Goal: Task Accomplishment & Management: Complete application form

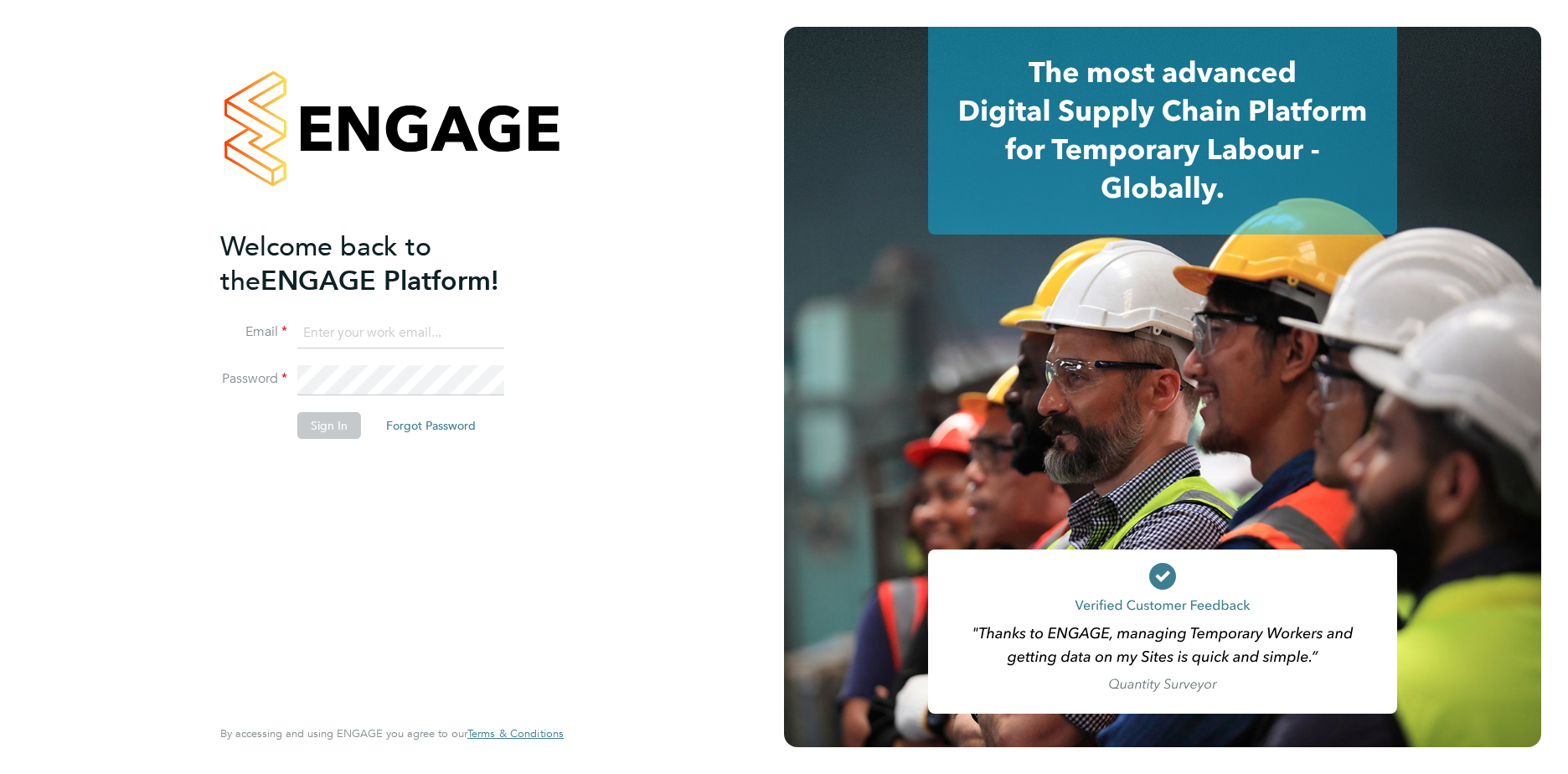
type input "alisa.boateng@justice.gov.uk"
click at [331, 436] on button "Sign In" at bounding box center [329, 425] width 63 height 27
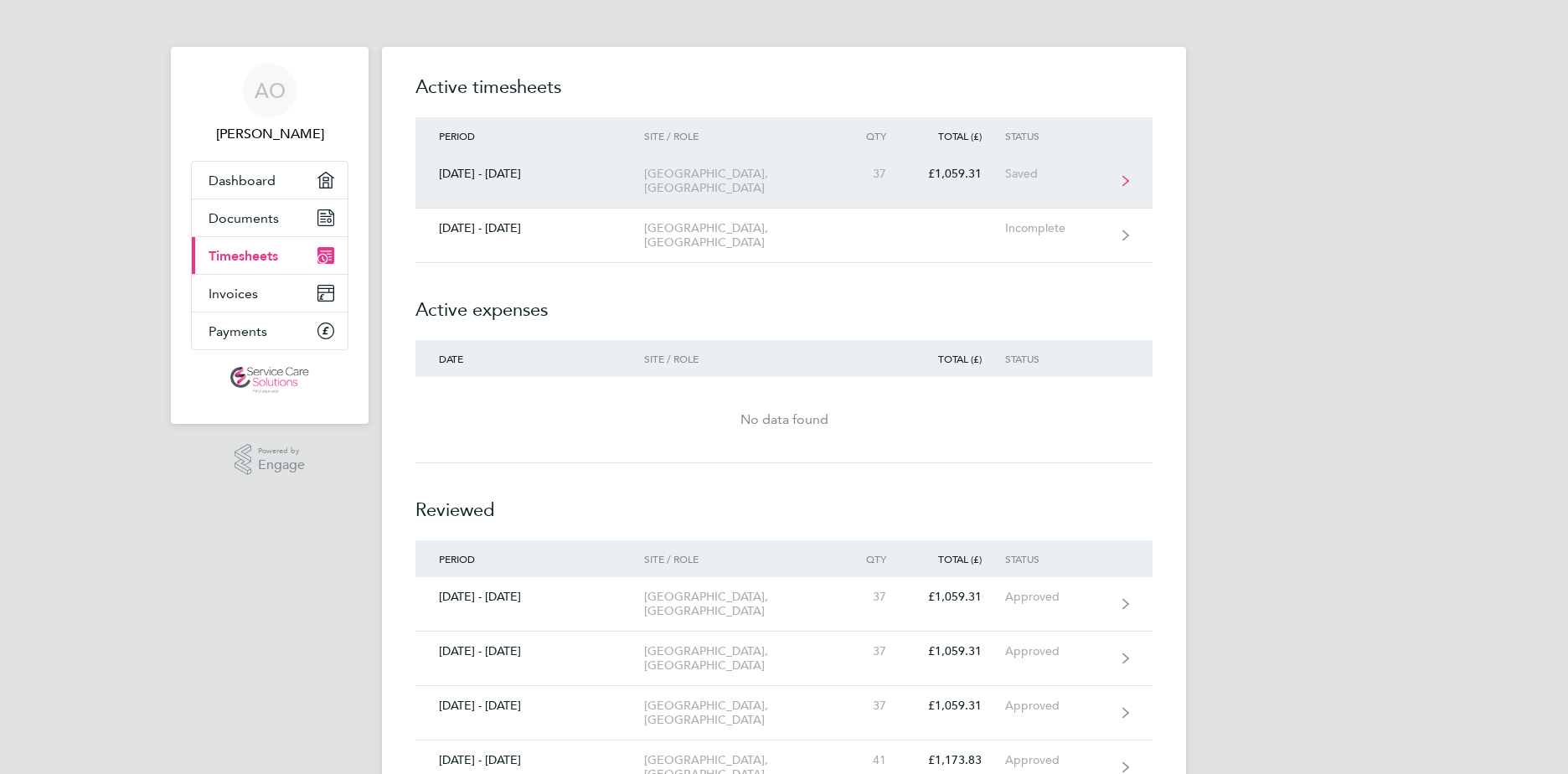
click at [1061, 174] on div "Saved" at bounding box center [1056, 174] width 103 height 14
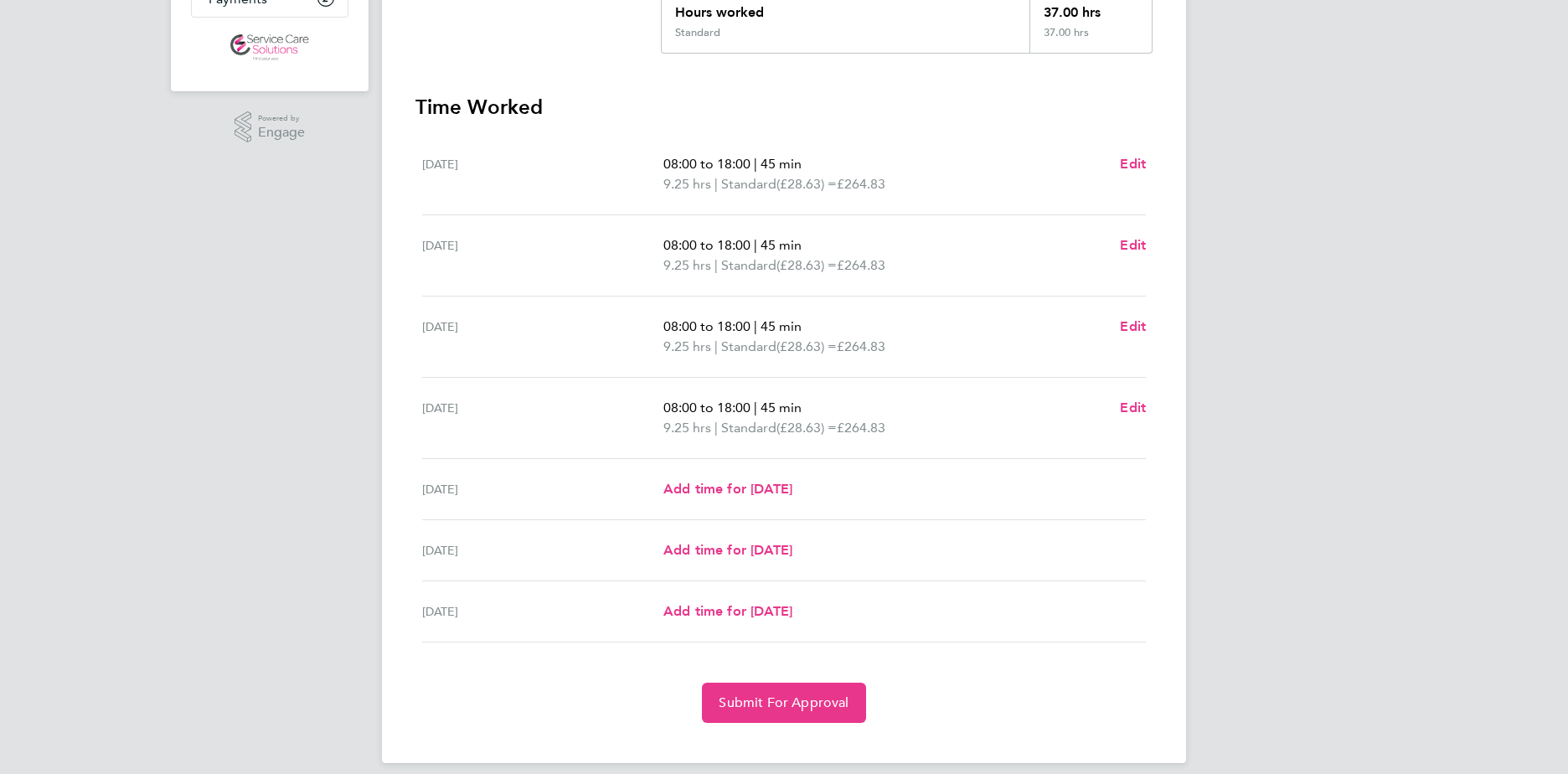
scroll to position [349, 0]
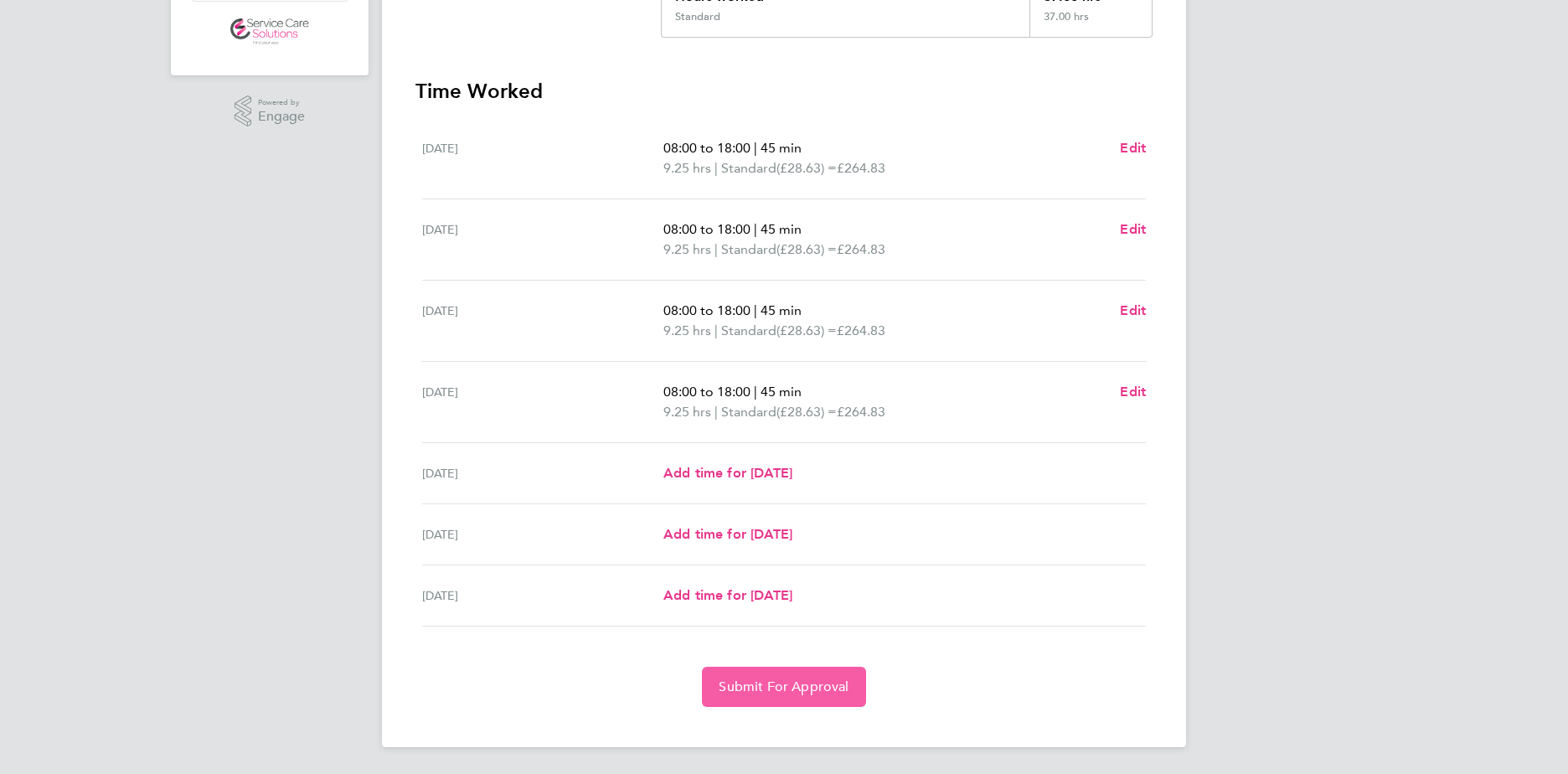
click at [803, 692] on span "Submit For Approval" at bounding box center [783, 686] width 130 height 17
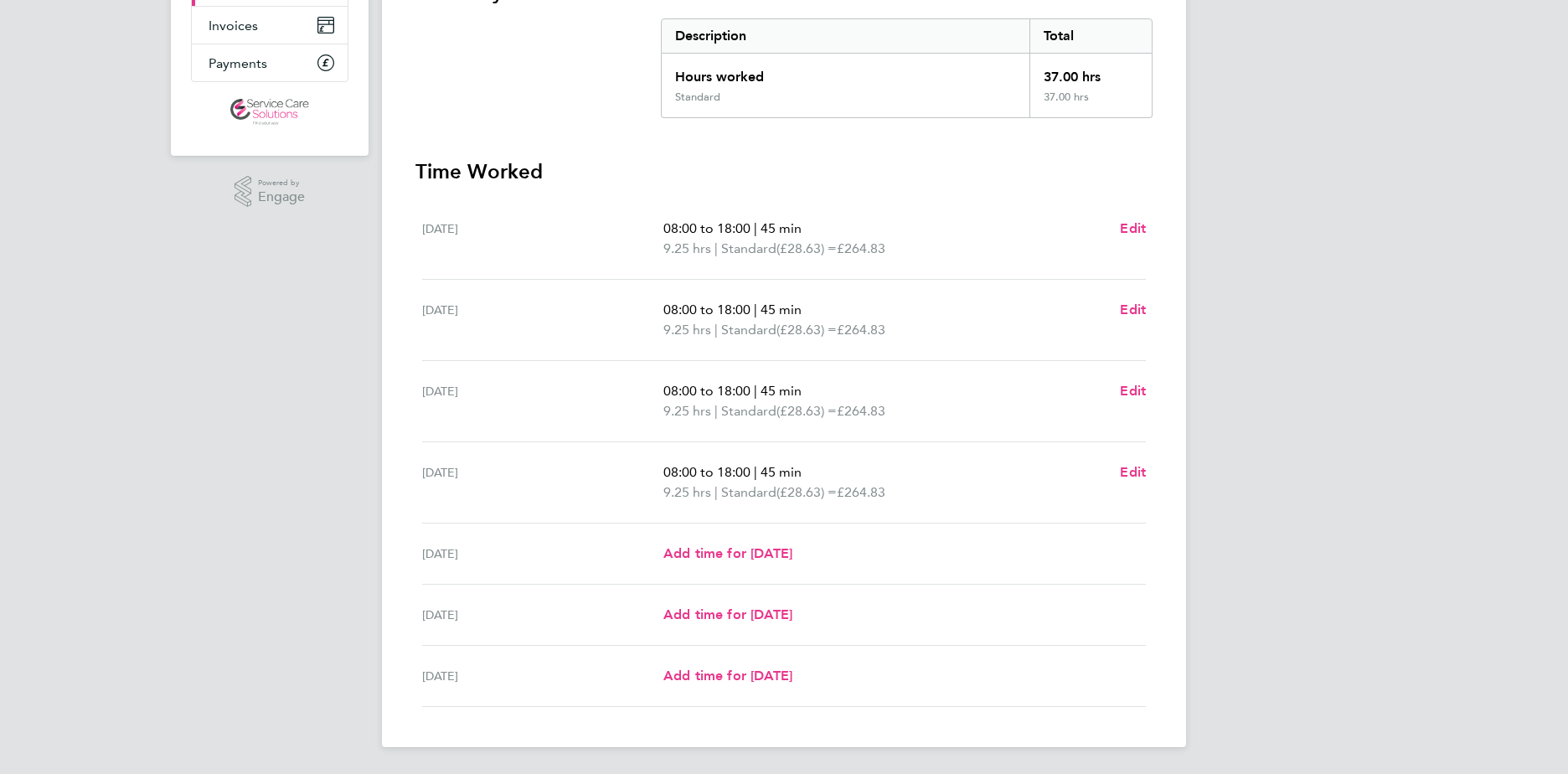
scroll to position [0, 0]
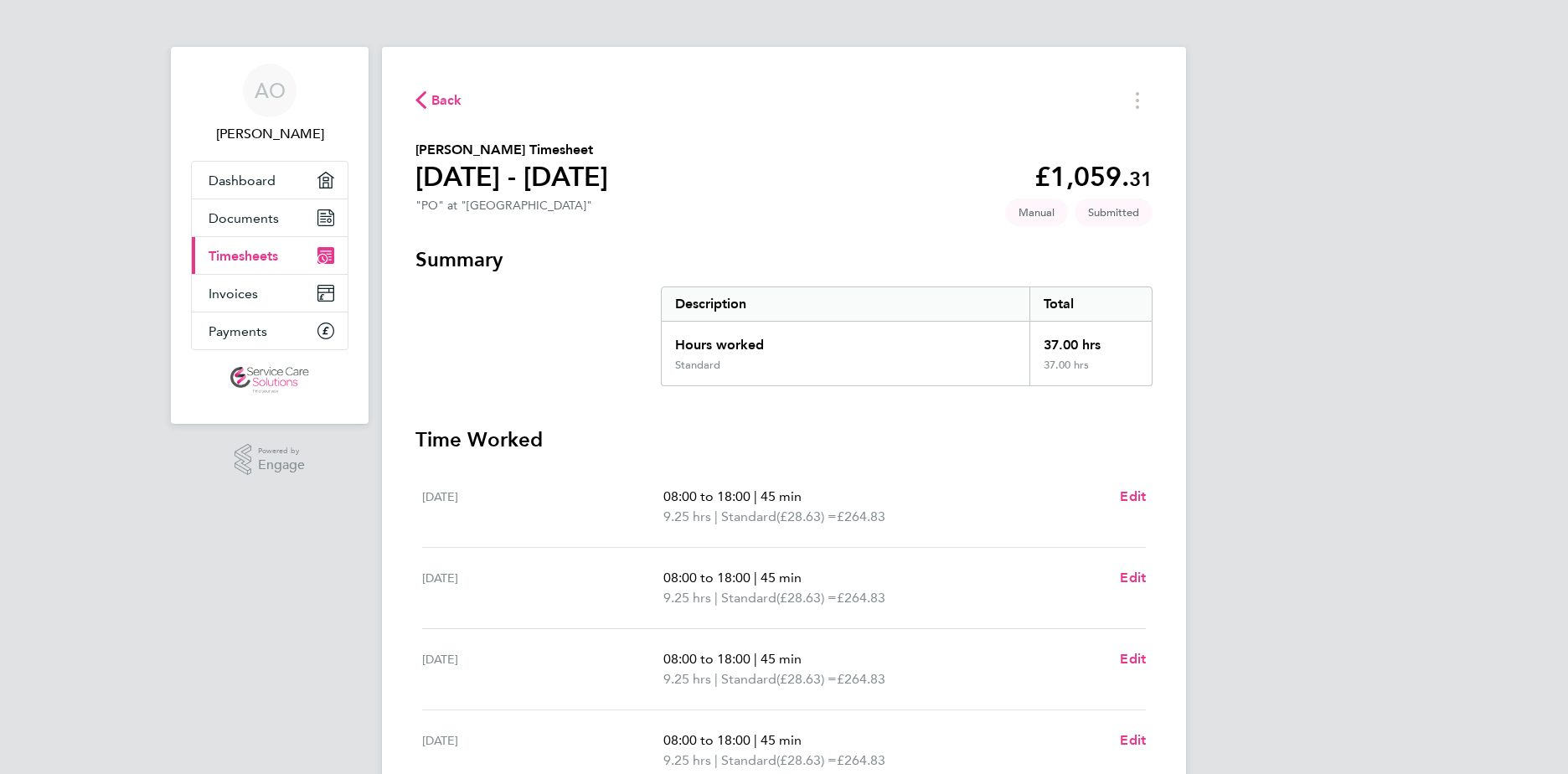
click at [291, 259] on link "Current page: Timesheets" at bounding box center [270, 255] width 155 height 37
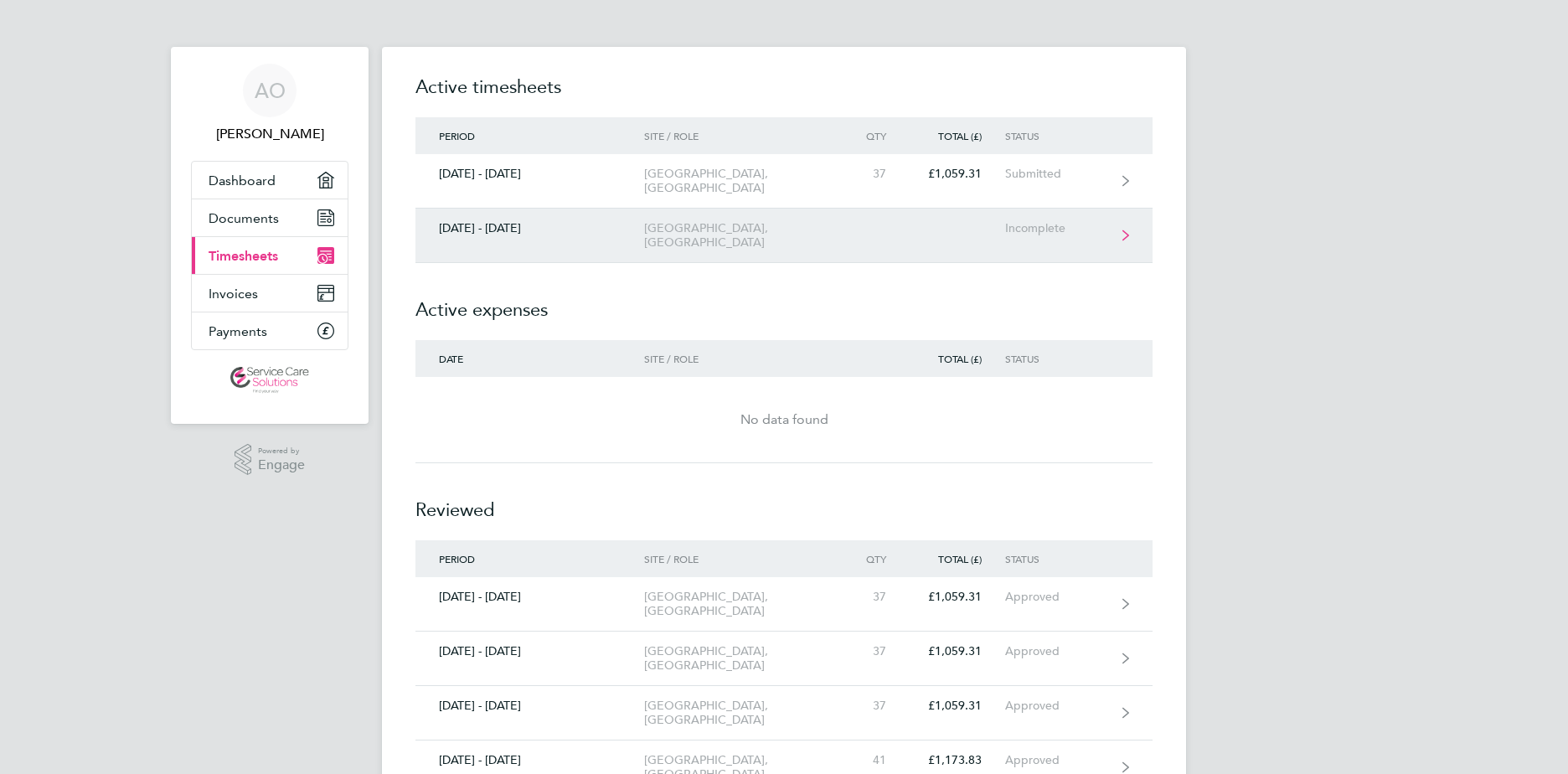
click at [1120, 235] on link "[DATE] - [DATE][STREET_ADDRESS] Office, PO Incomplete" at bounding box center [784, 235] width 737 height 55
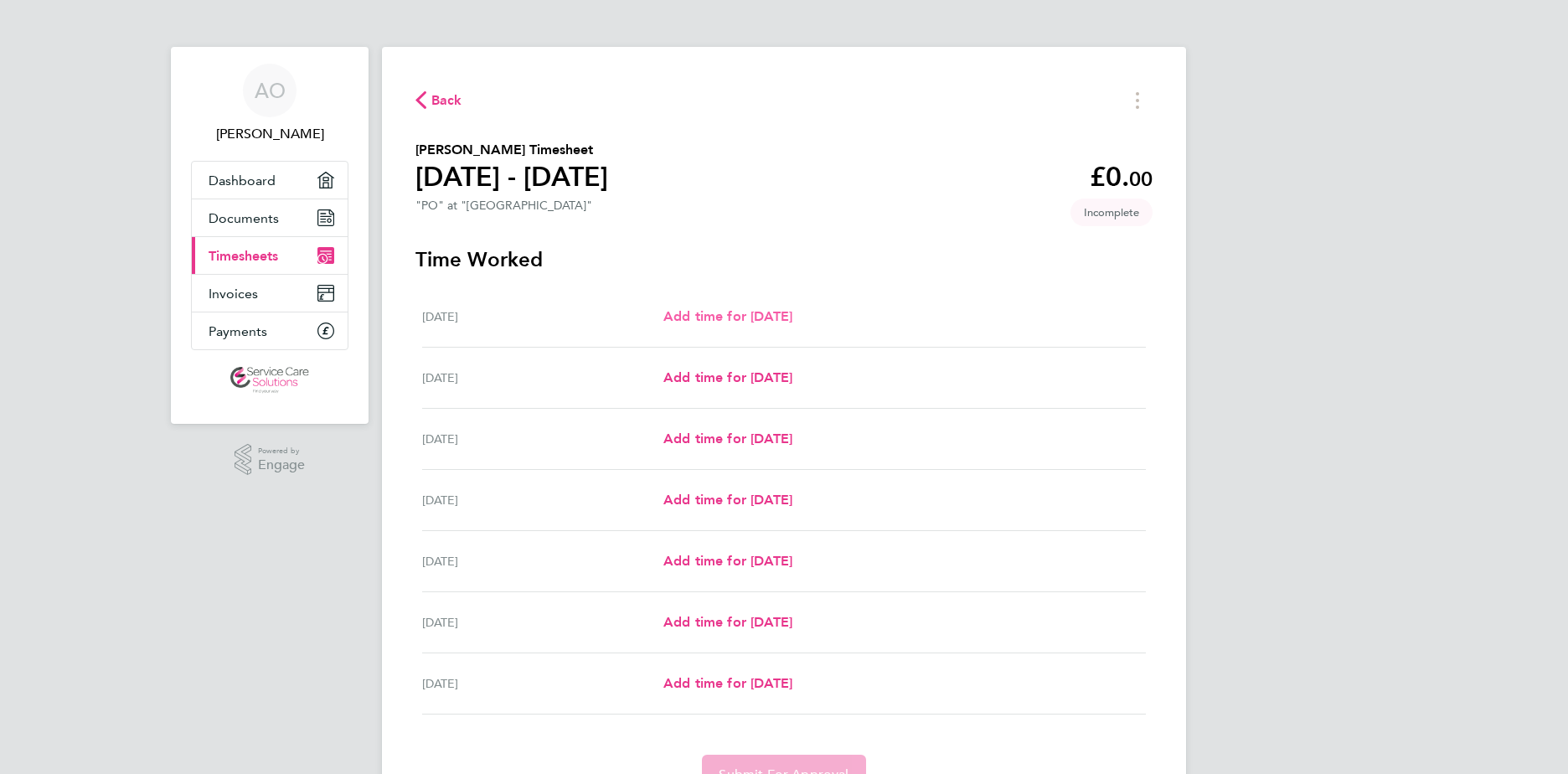
click at [738, 321] on span "Add time for [DATE]" at bounding box center [728, 316] width 129 height 16
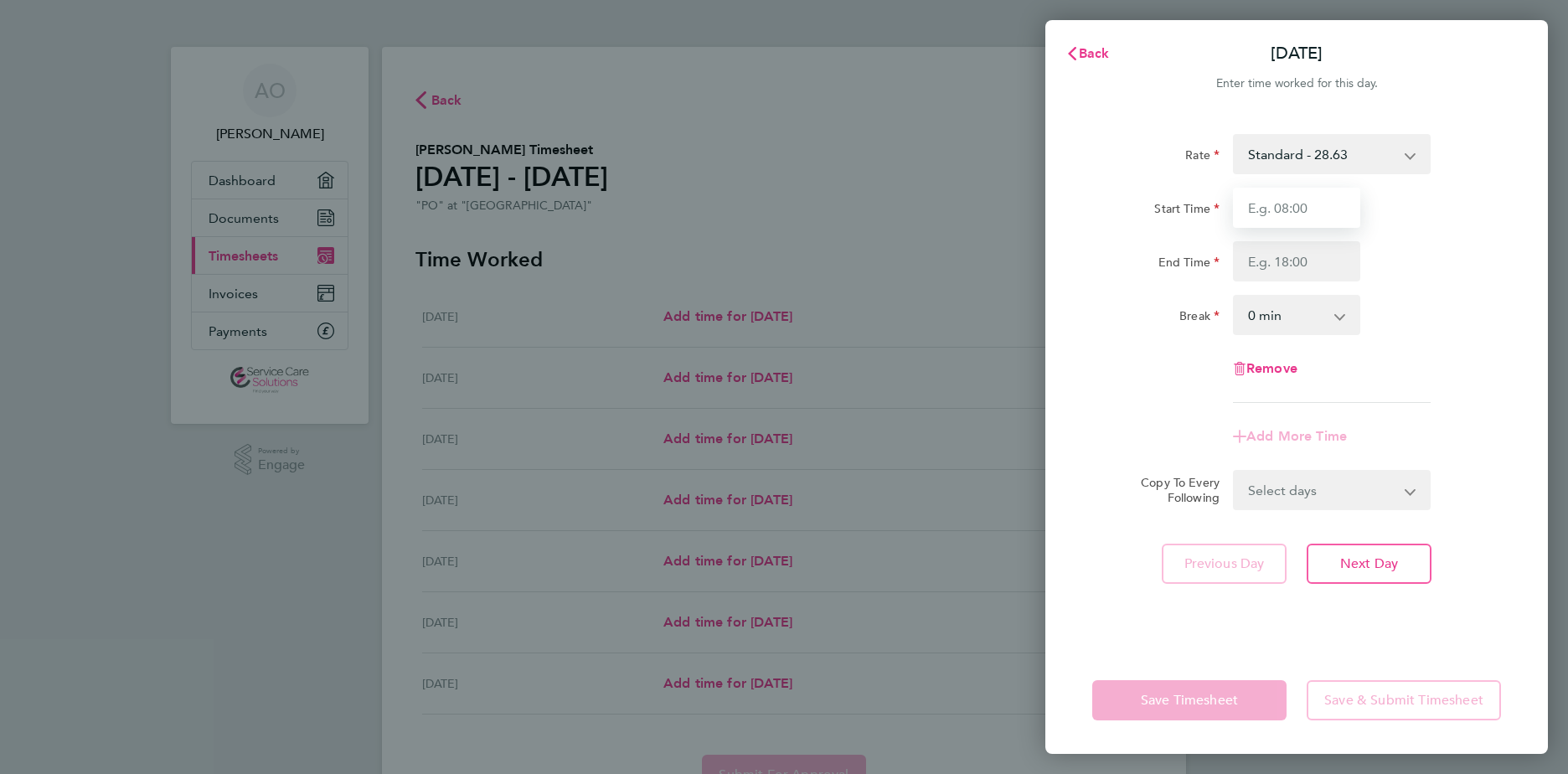
click at [1295, 213] on input "Start Time" at bounding box center [1296, 207] width 128 height 40
type input "08:00"
click at [1279, 262] on input "End Time" at bounding box center [1296, 261] width 128 height 40
type input "18:00"
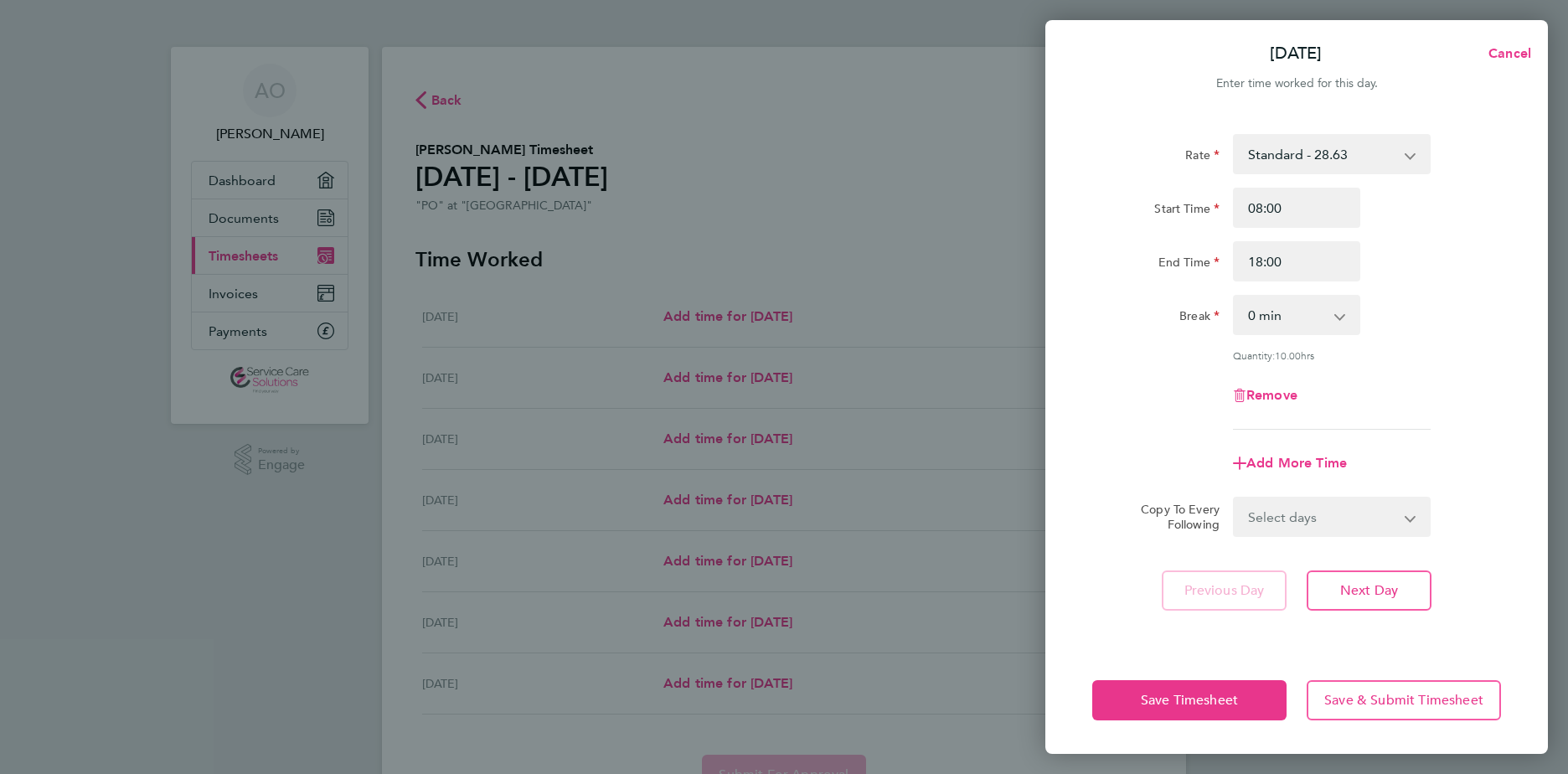
click at [1298, 316] on select "0 min 15 min 30 min 45 min 60 min 75 min 90 min" at bounding box center [1287, 315] width 104 height 37
select select "45"
click at [1235, 297] on select "0 min 15 min 30 min 45 min 60 min 75 min 90 min" at bounding box center [1287, 315] width 104 height 37
click at [1146, 428] on app-timesheet-line-form-group "Rate Standard - 28.63 Start Time 08:00 End Time 18:00 Break 0 min 15 min 30 min…" at bounding box center [1297, 308] width 409 height 349
click at [1304, 517] on select "Select days Day Weekday (Mon-Fri) Weekend (Sat-Sun) [DATE] [DATE] [DATE] [DATE]…" at bounding box center [1322, 517] width 176 height 37
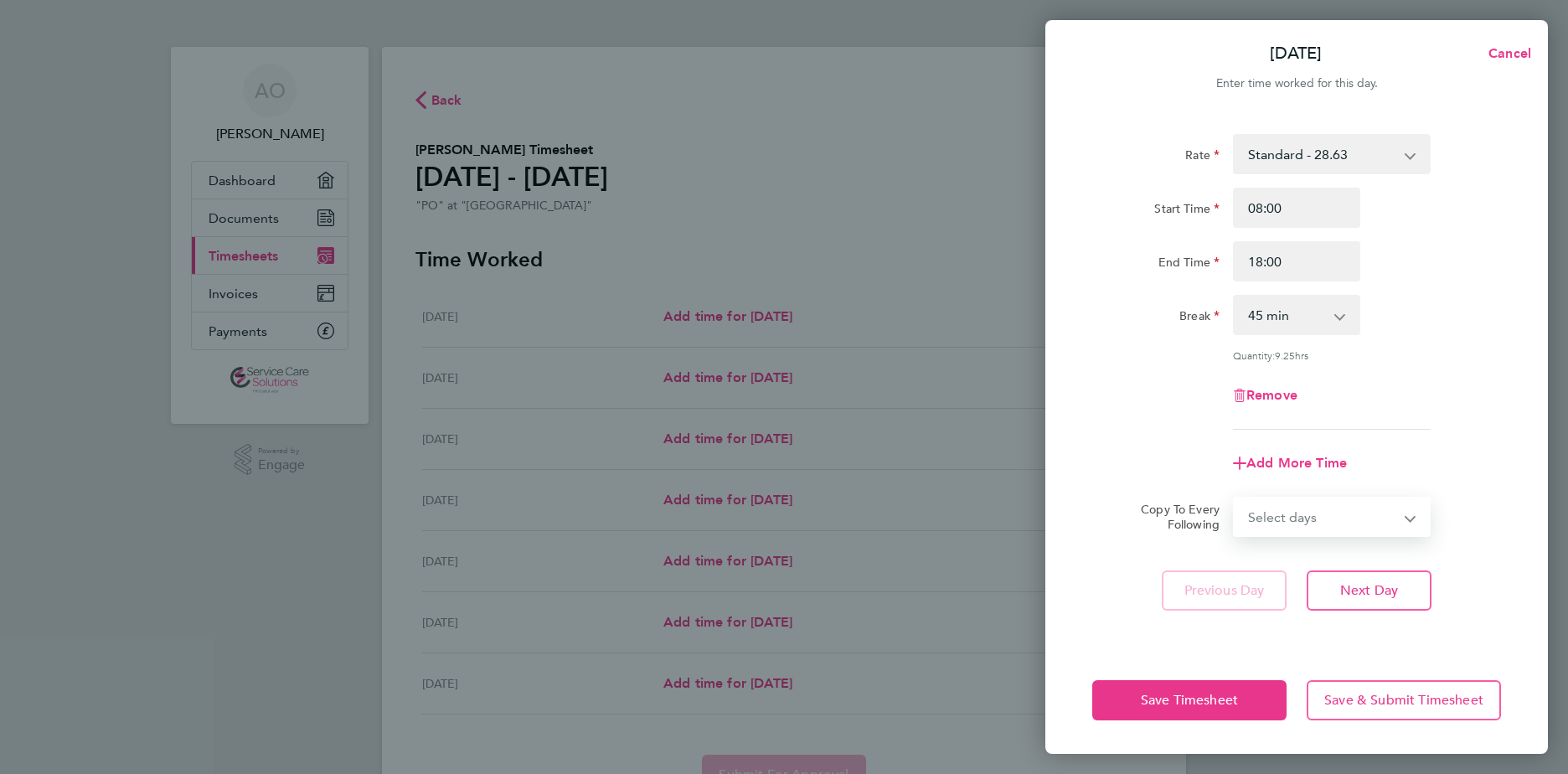
select select "WEEKDAY"
click at [1235, 499] on select "Select days Day Weekday (Mon-Fri) Weekend (Sat-Sun) [DATE] [DATE] [DATE] [DATE]…" at bounding box center [1322, 517] width 176 height 37
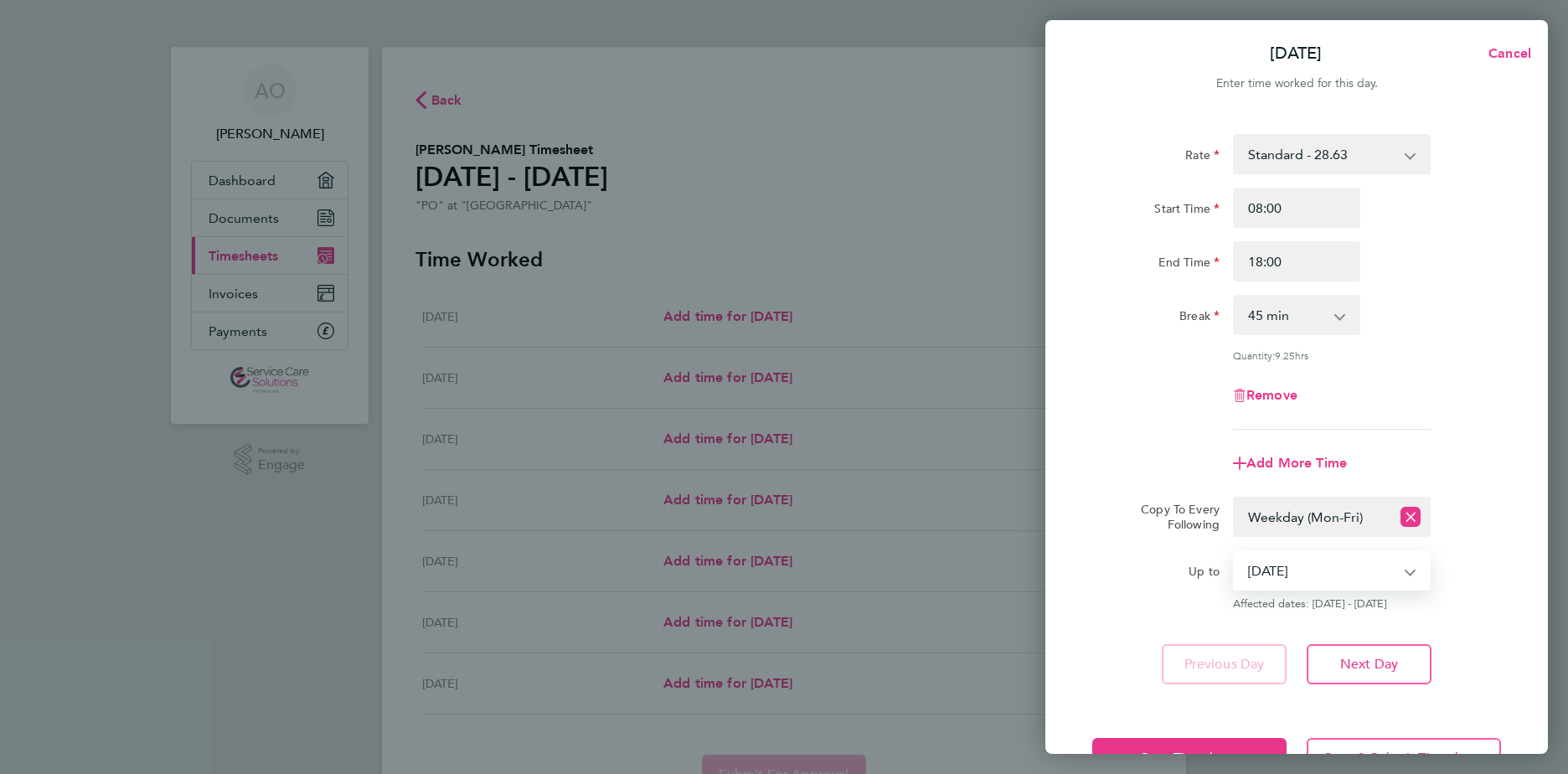
click at [1406, 570] on select "[DATE] [DATE] [DATE] [DATE] [DATE] [DATE]" at bounding box center [1321, 570] width 174 height 37
select select "[DATE]"
click at [1235, 552] on select "[DATE] [DATE] [DATE] [DATE] [DATE] [DATE]" at bounding box center [1321, 570] width 174 height 37
click at [1114, 651] on div "Previous Day Next Day" at bounding box center [1297, 664] width 409 height 40
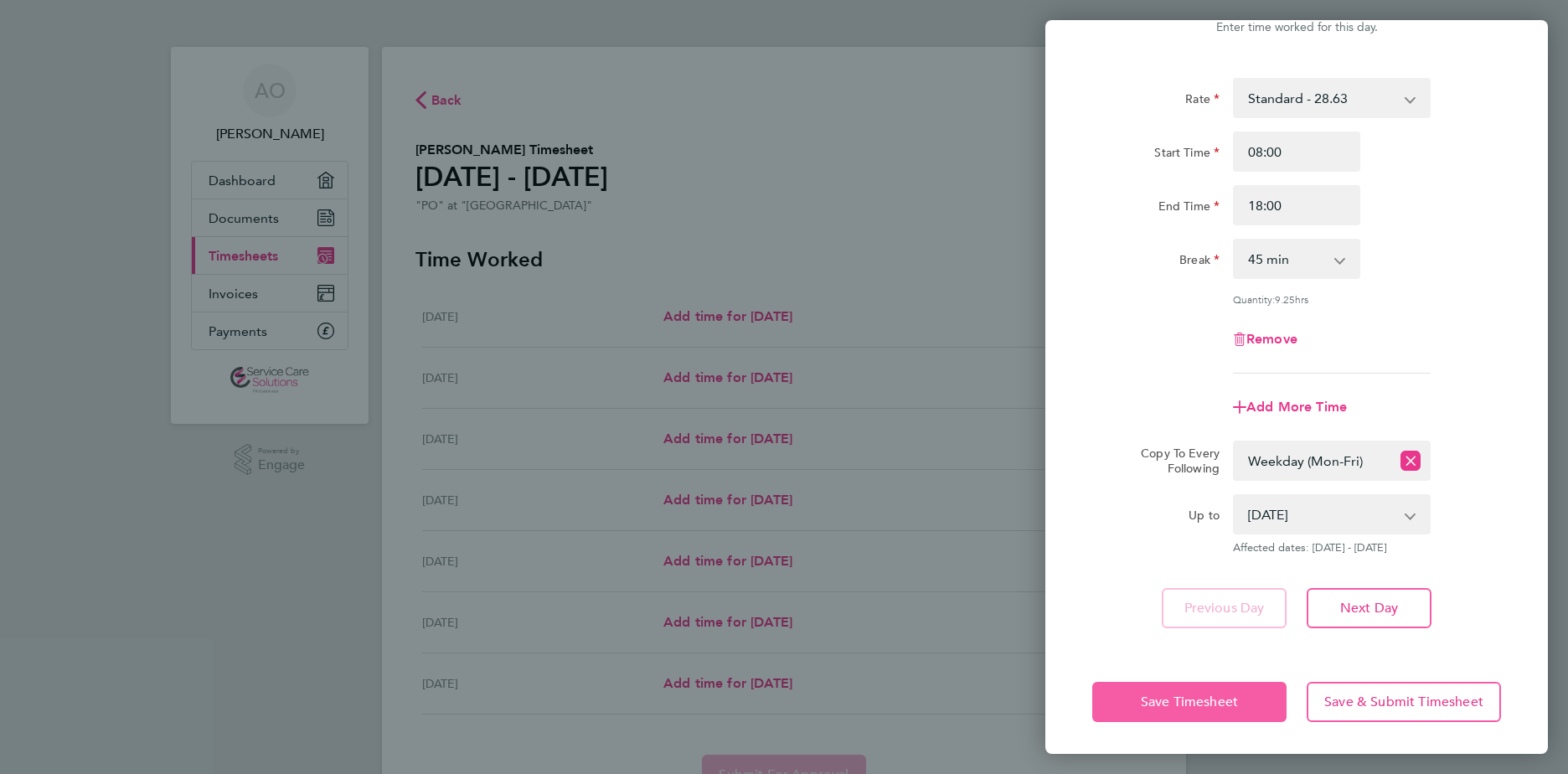
click at [1174, 704] on span "Save Timesheet" at bounding box center [1189, 702] width 97 height 17
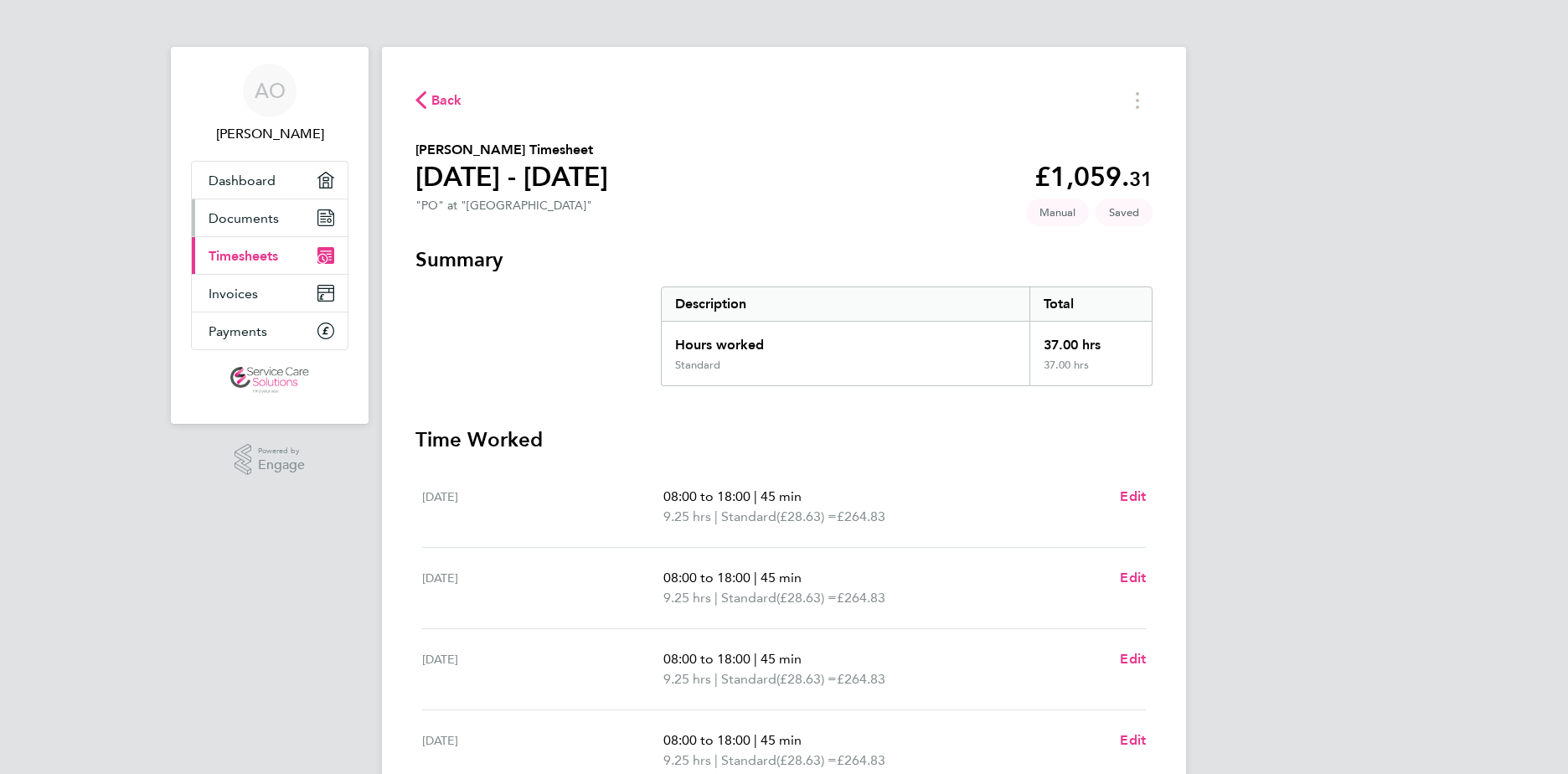
click at [271, 214] on span "Documents" at bounding box center [243, 218] width 71 height 16
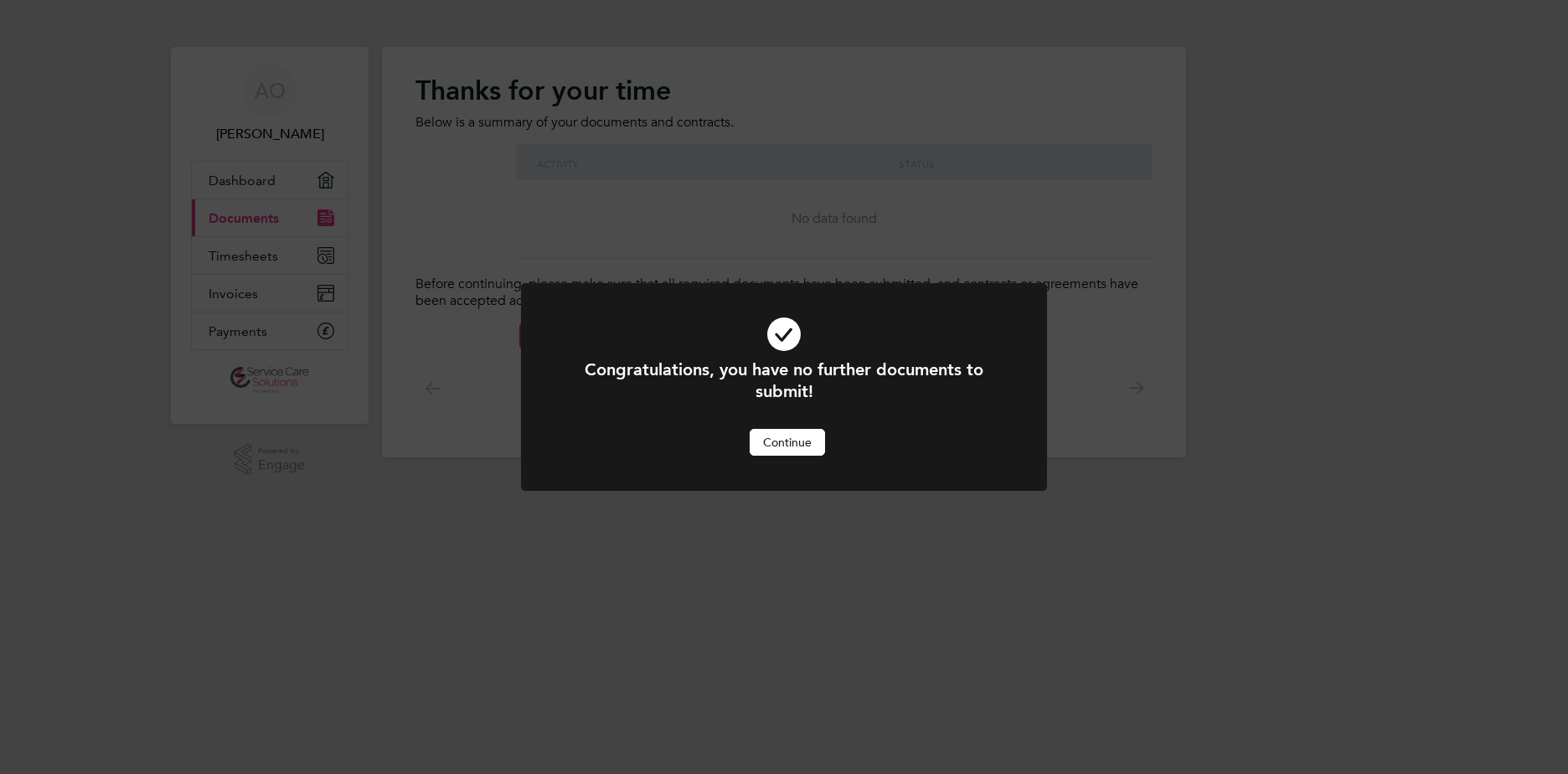
click at [813, 450] on button "Continue" at bounding box center [787, 442] width 75 height 27
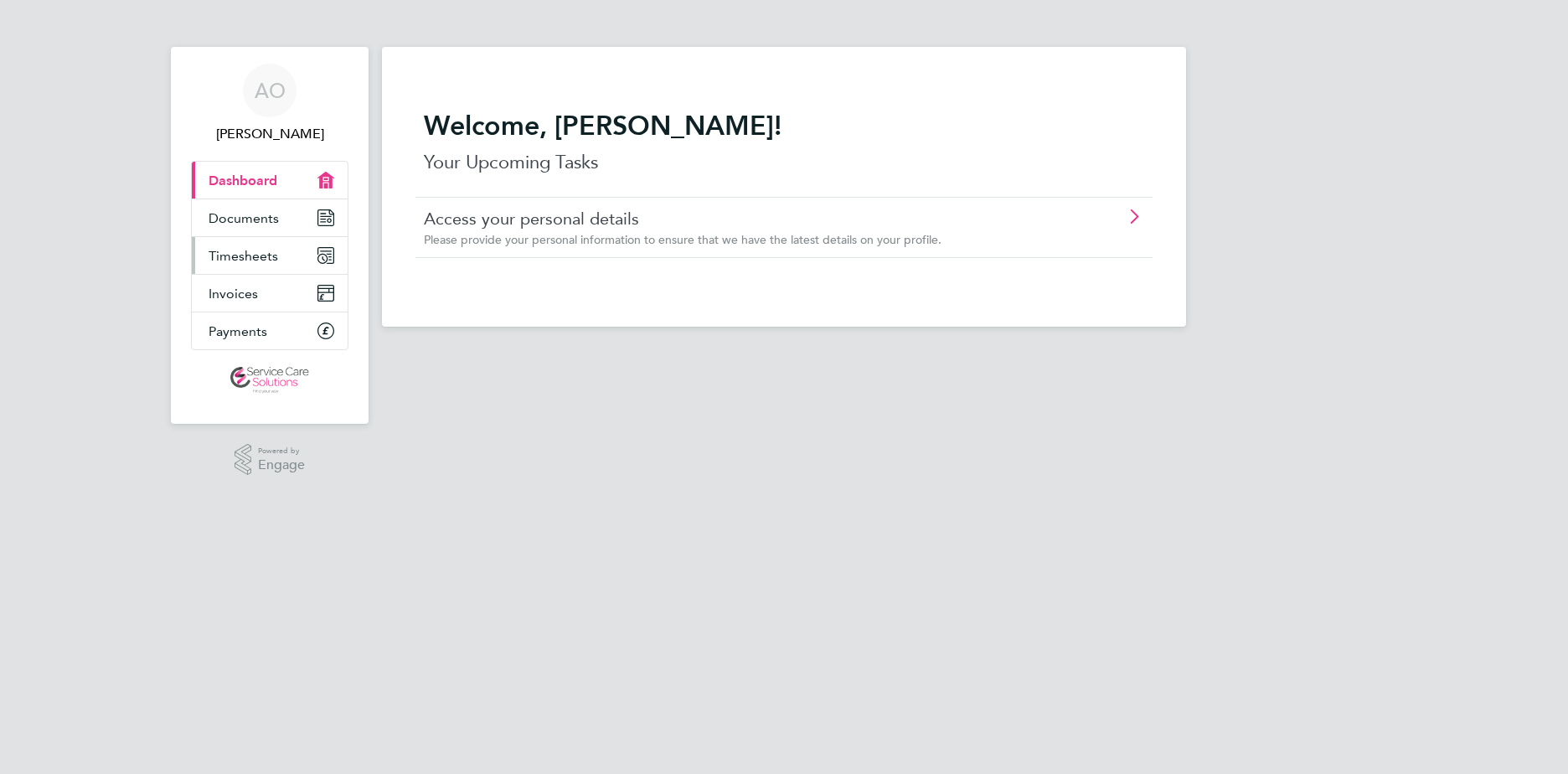
click at [263, 258] on span "Timesheets" at bounding box center [243, 257] width 70 height 16
